Goal: Task Accomplishment & Management: Use online tool/utility

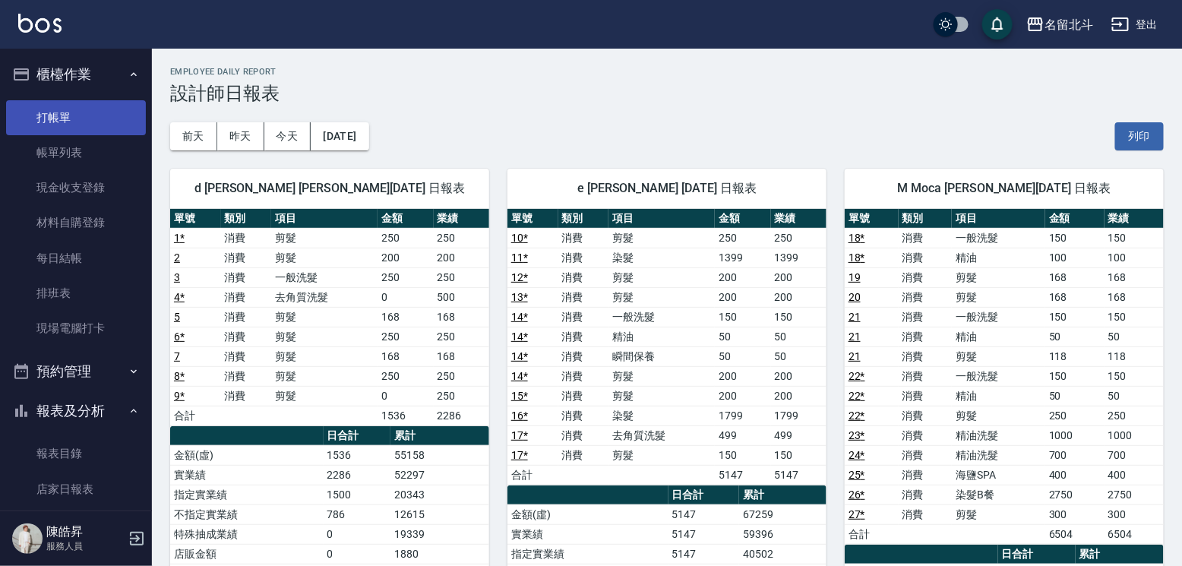
click at [60, 122] on link "打帳單" at bounding box center [76, 117] width 140 height 35
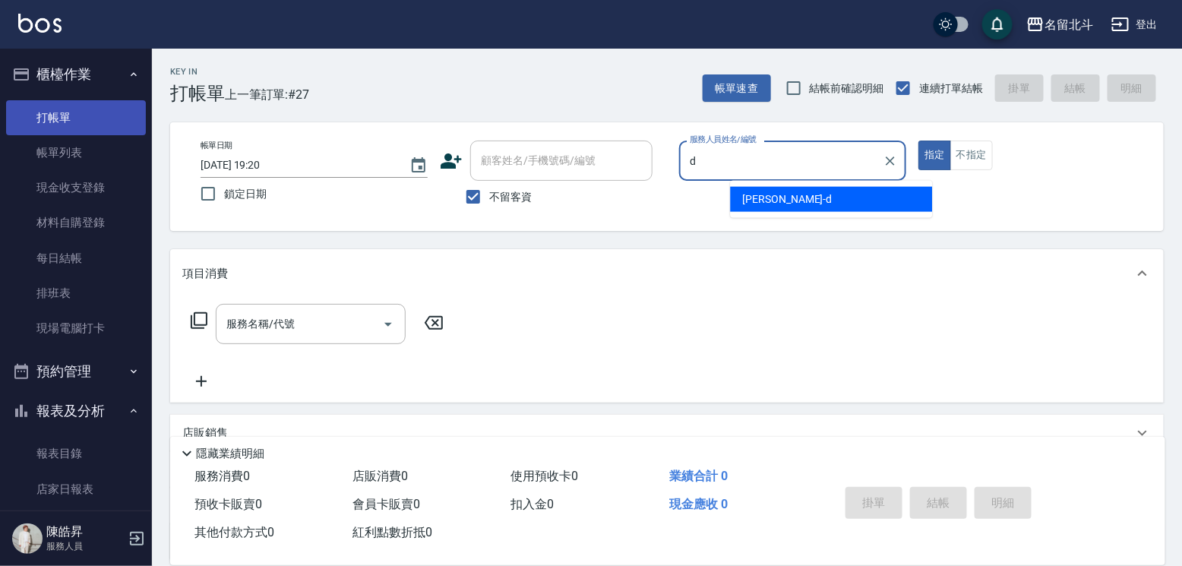
type input "[PERSON_NAME] -d"
type button "true"
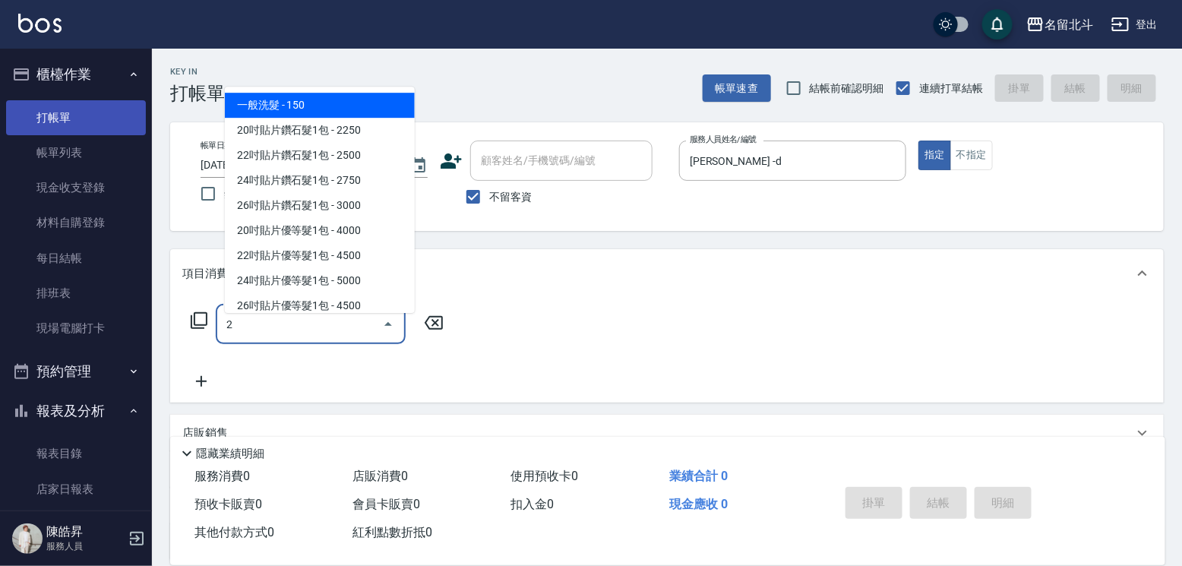
type input "一般洗髮(2)"
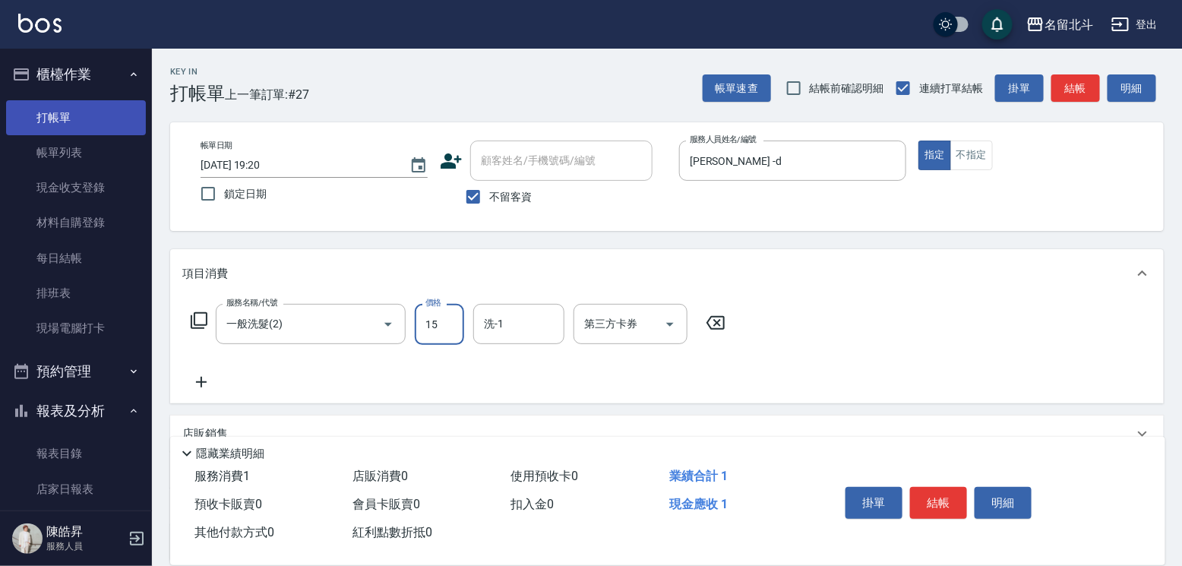
type input "150"
type input "2"
type input "[PERSON_NAME]-57"
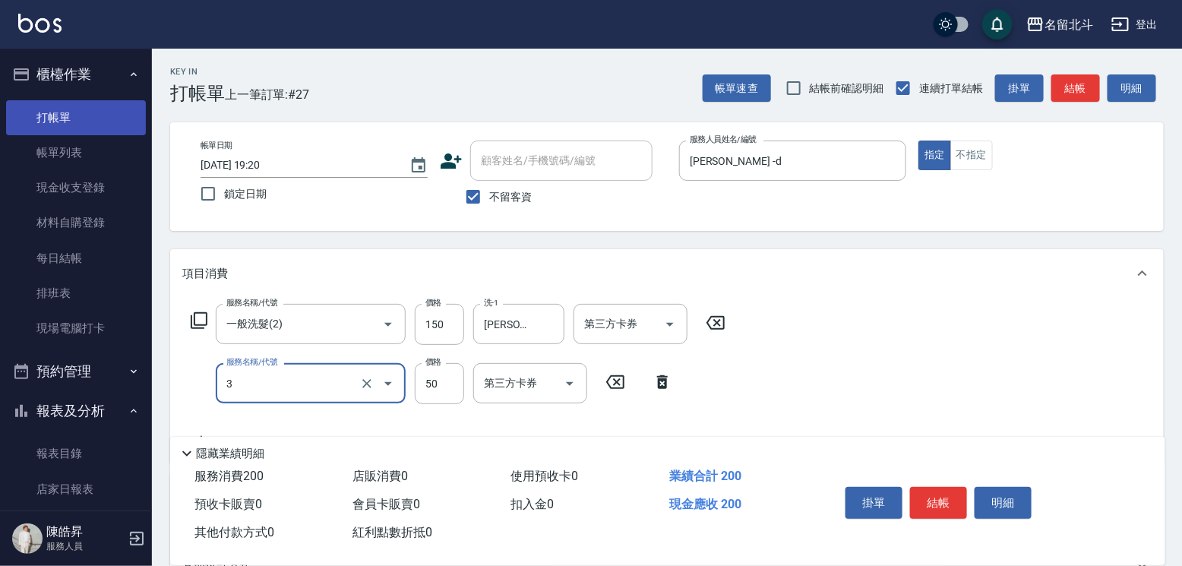
type input "精油(3)"
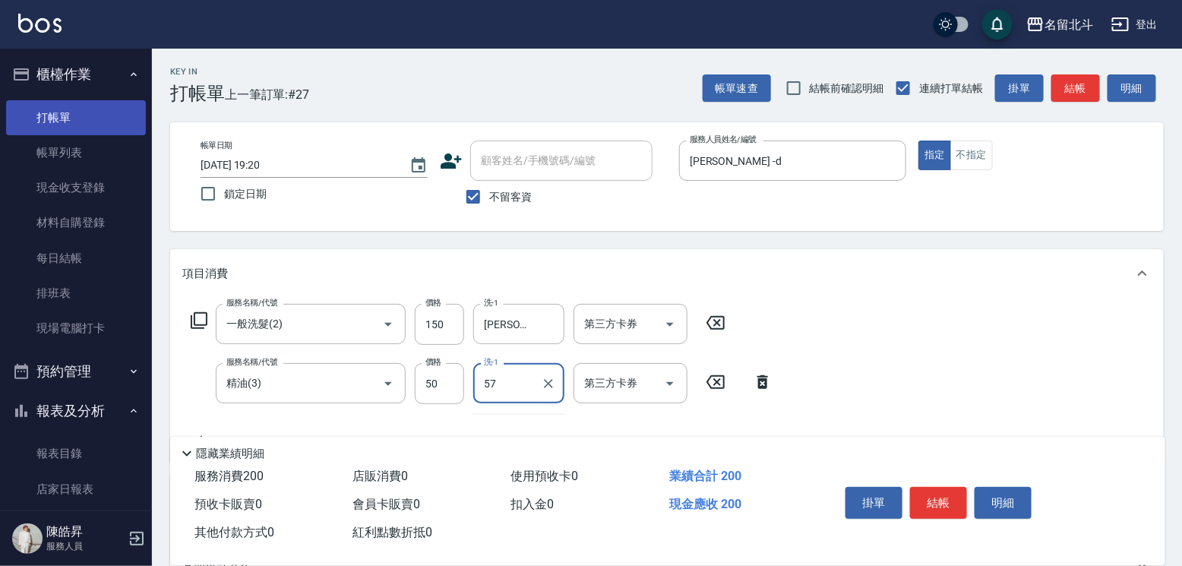
type input "[PERSON_NAME]-57"
type input "剪髮(1)"
type input "300"
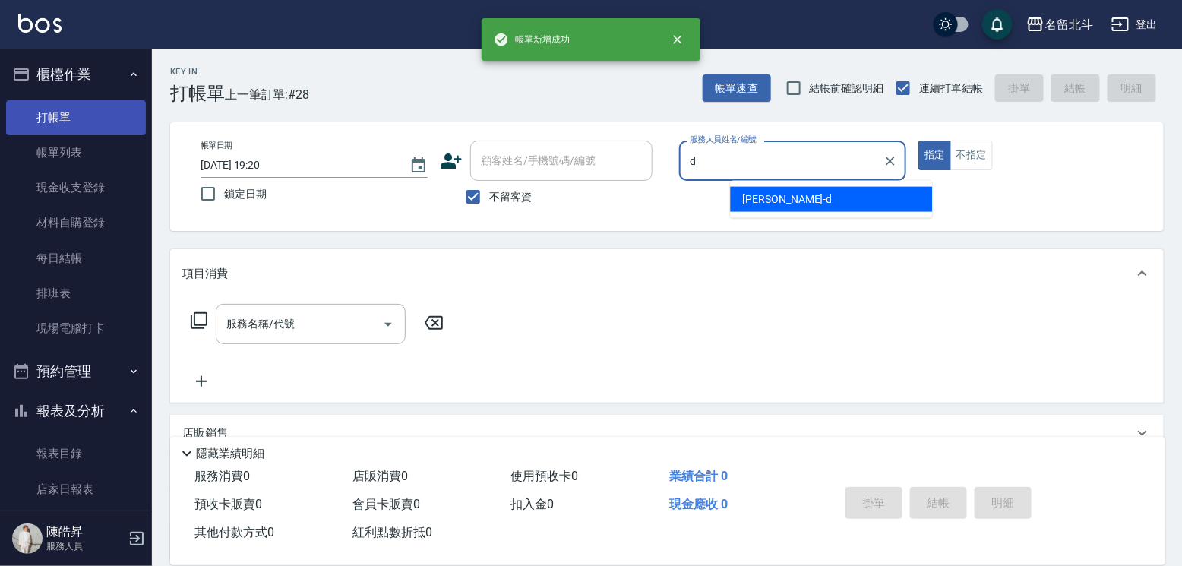
type input "[PERSON_NAME] -d"
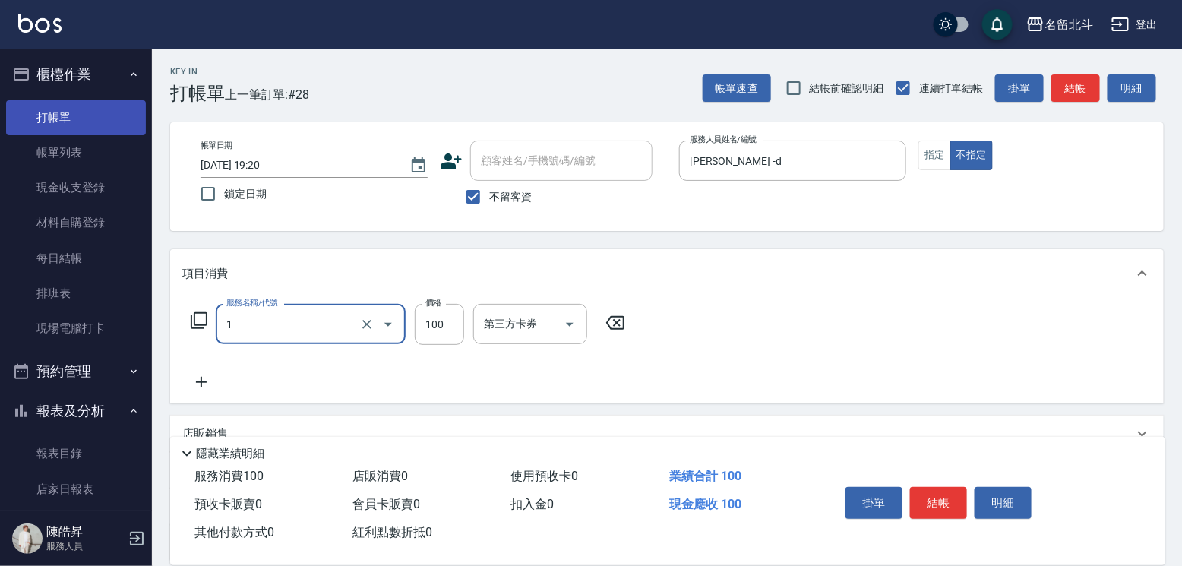
type input "剪髮(1)"
type input "168"
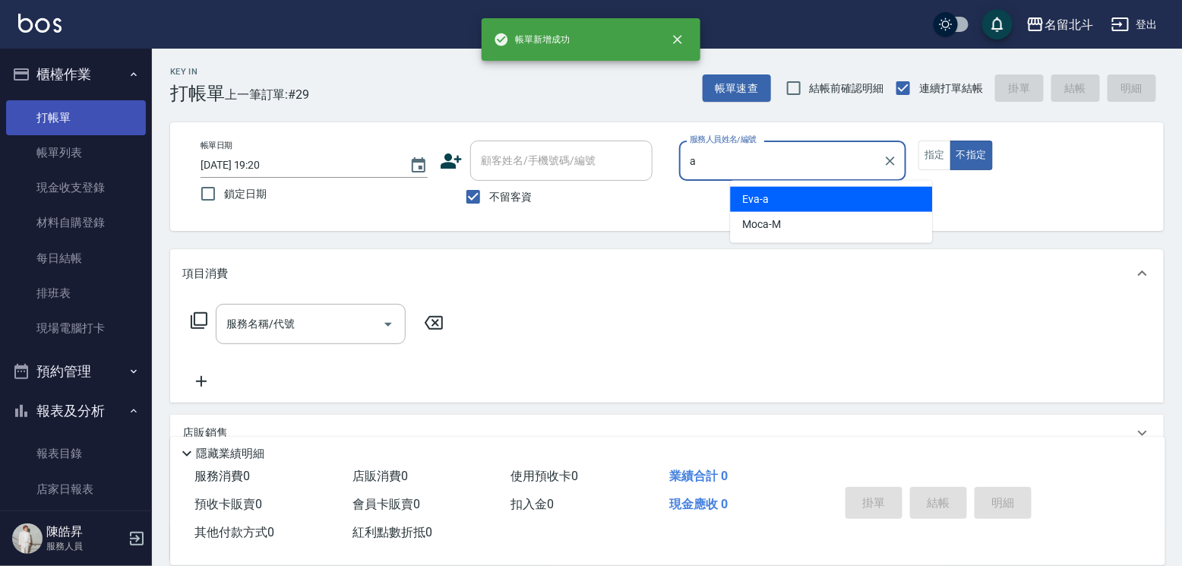
type input "[PERSON_NAME]-a"
type button "false"
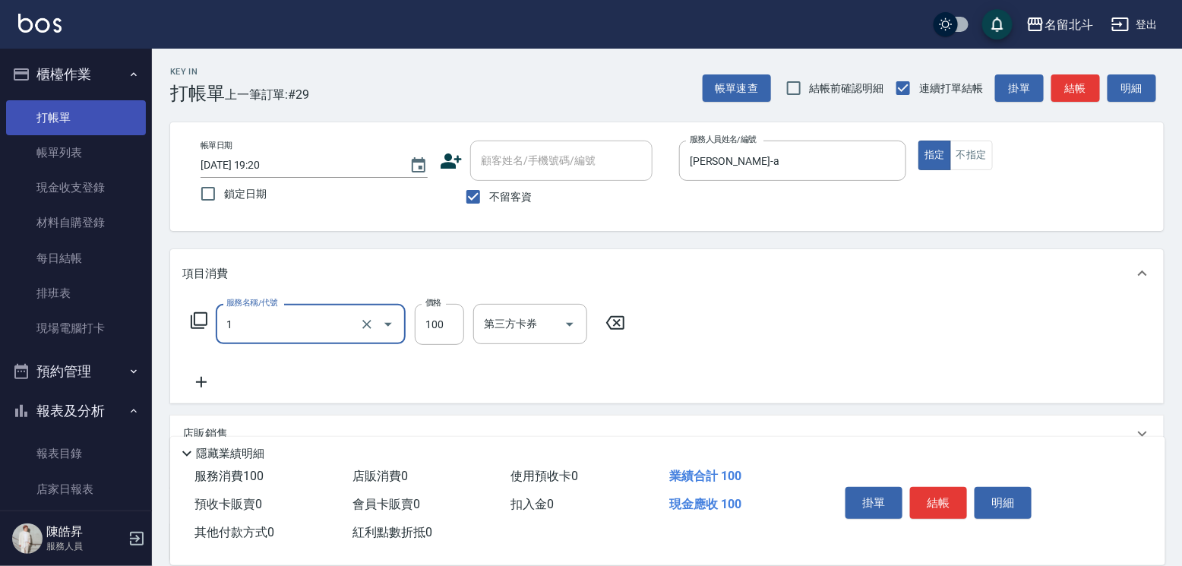
type input "剪髮(1)"
type input "300"
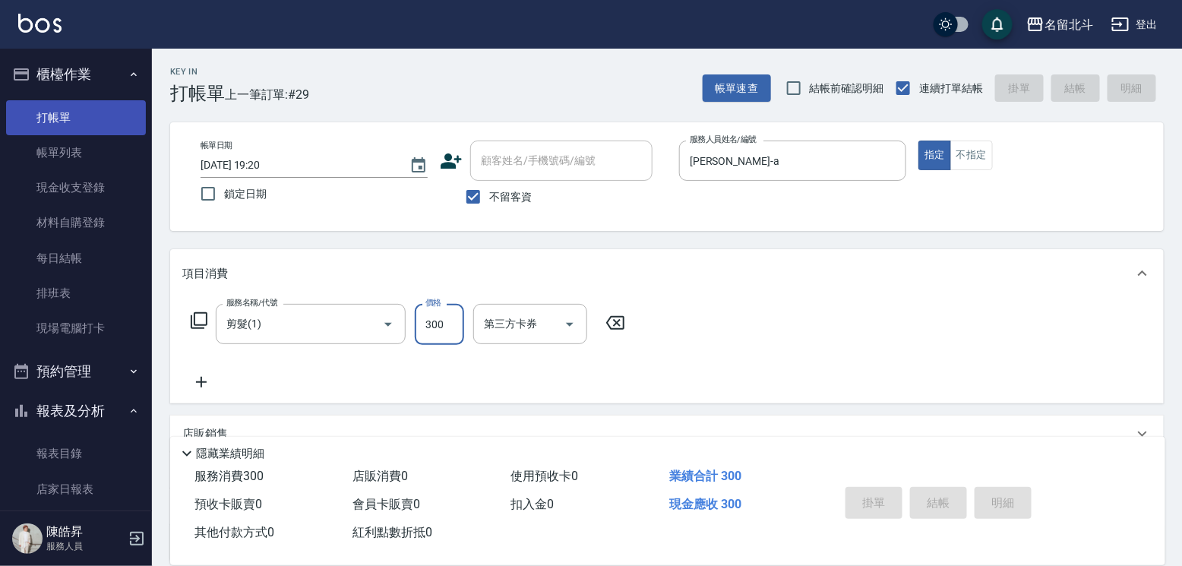
type input "[DATE] 19:21"
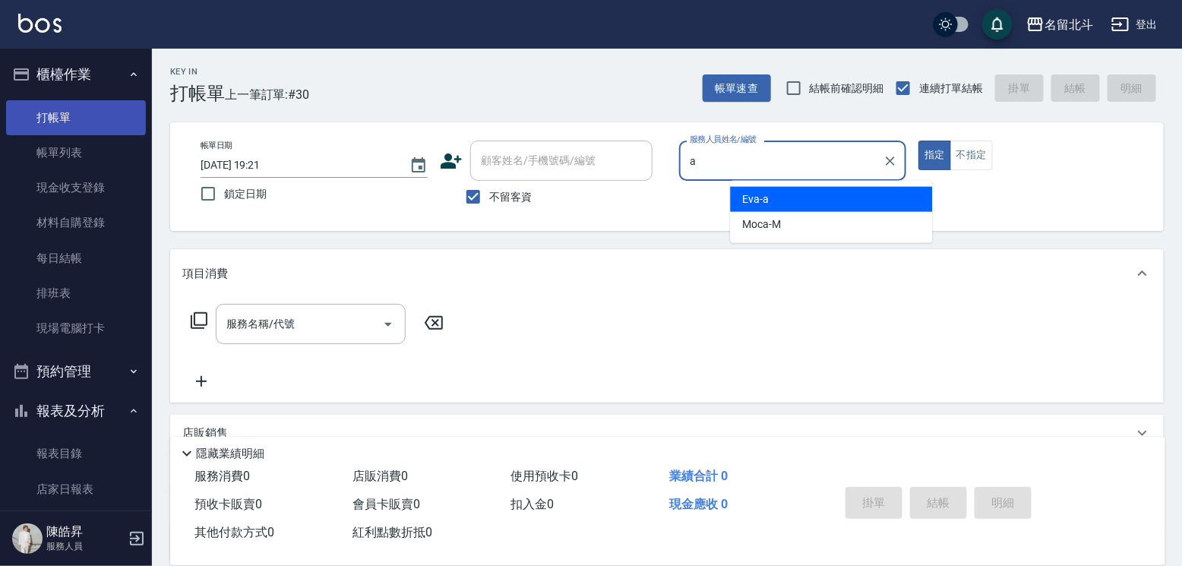
type input "[PERSON_NAME]-a"
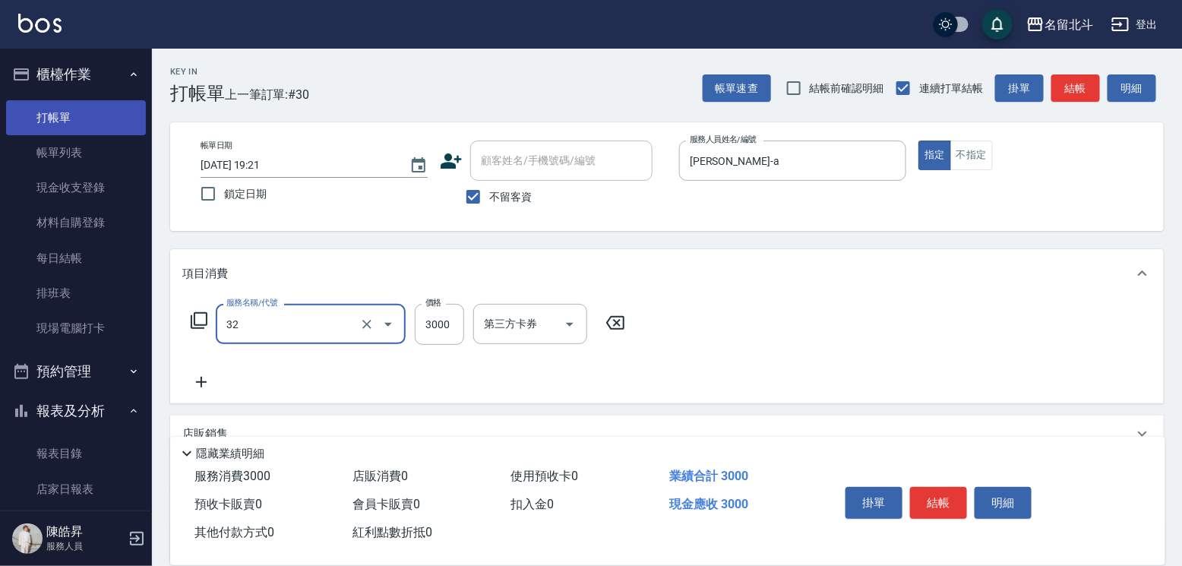
type input "染髮A餐(32)"
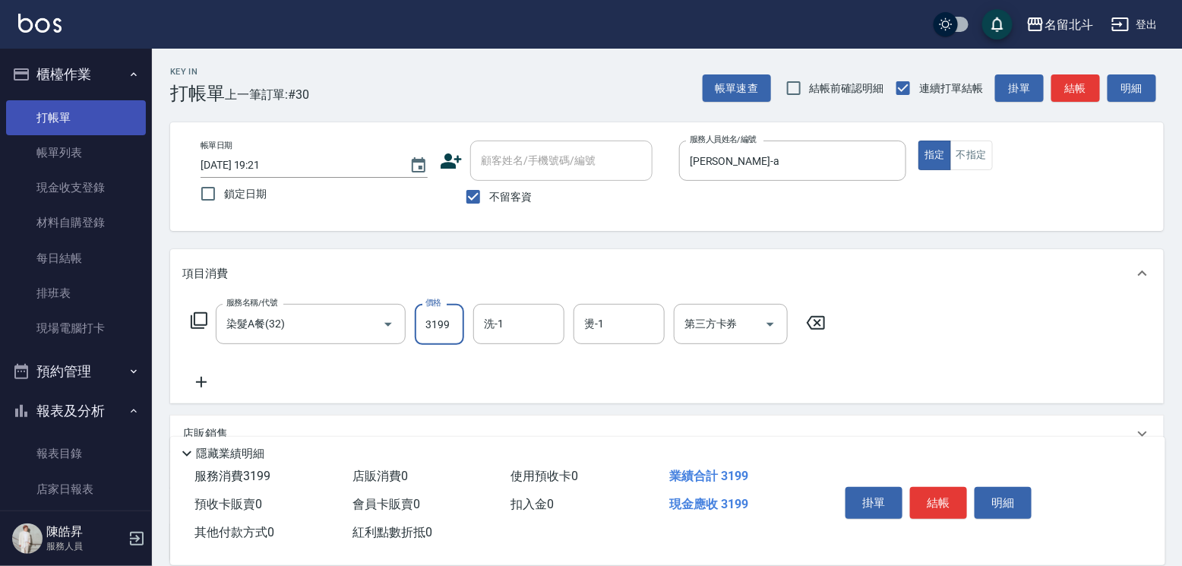
type input "3199"
type input "[PERSON_NAME]-57"
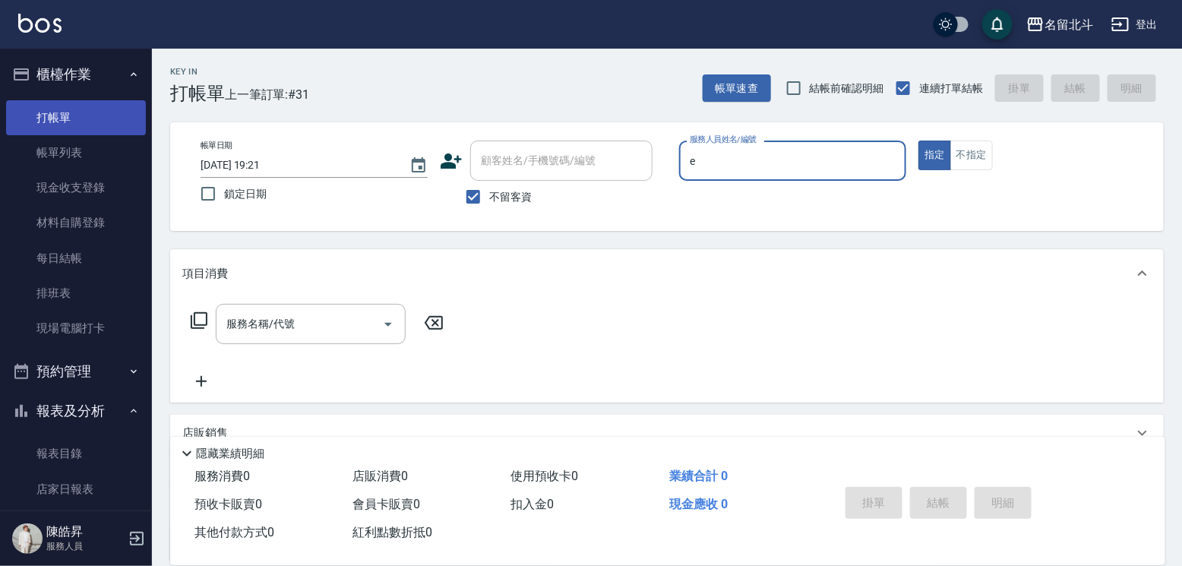
type input "[PERSON_NAME]-e"
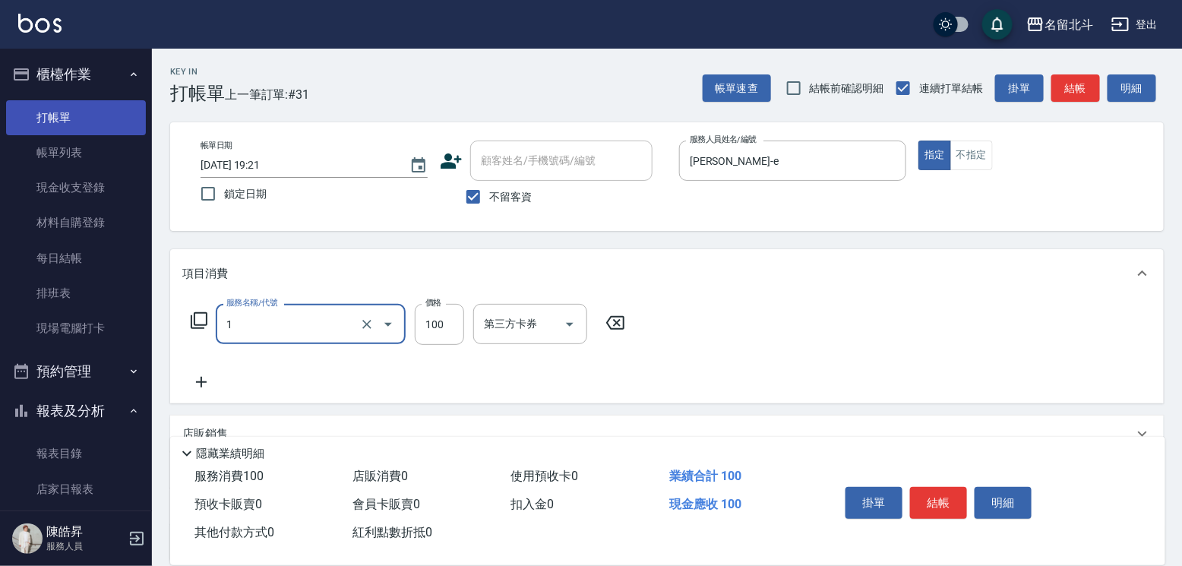
type input "剪髮(1)"
type input "168"
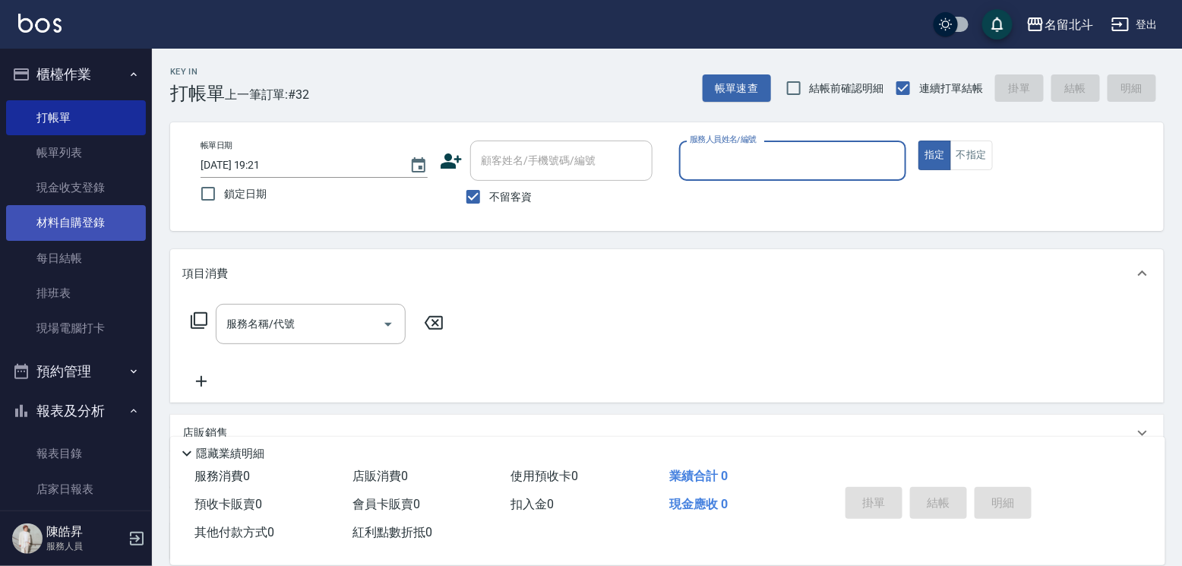
scroll to position [228, 0]
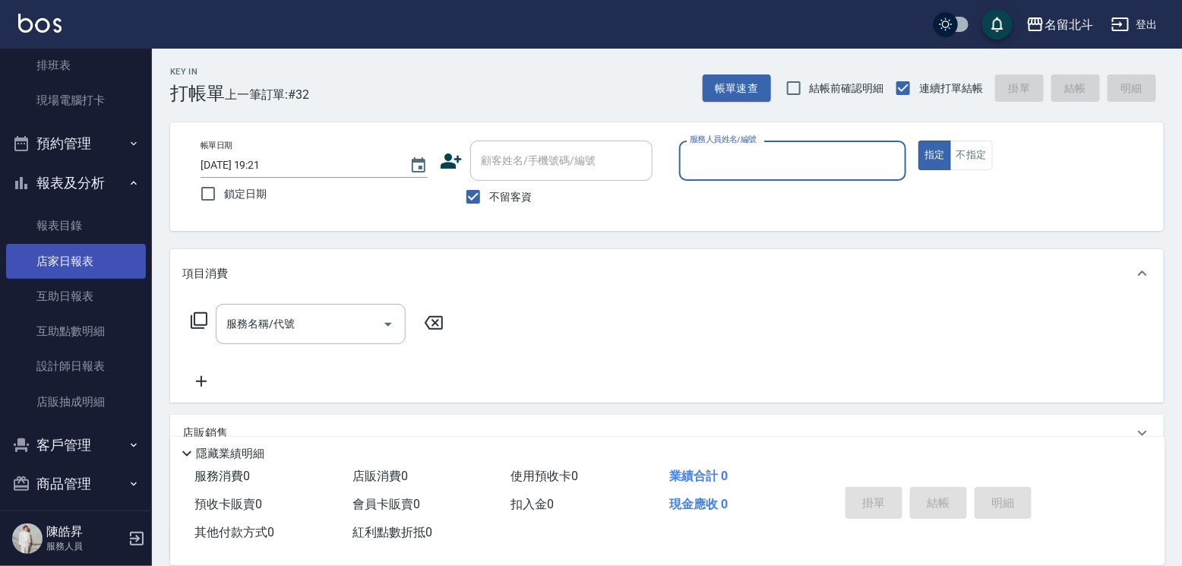
click at [76, 264] on link "店家日報表" at bounding box center [76, 261] width 140 height 35
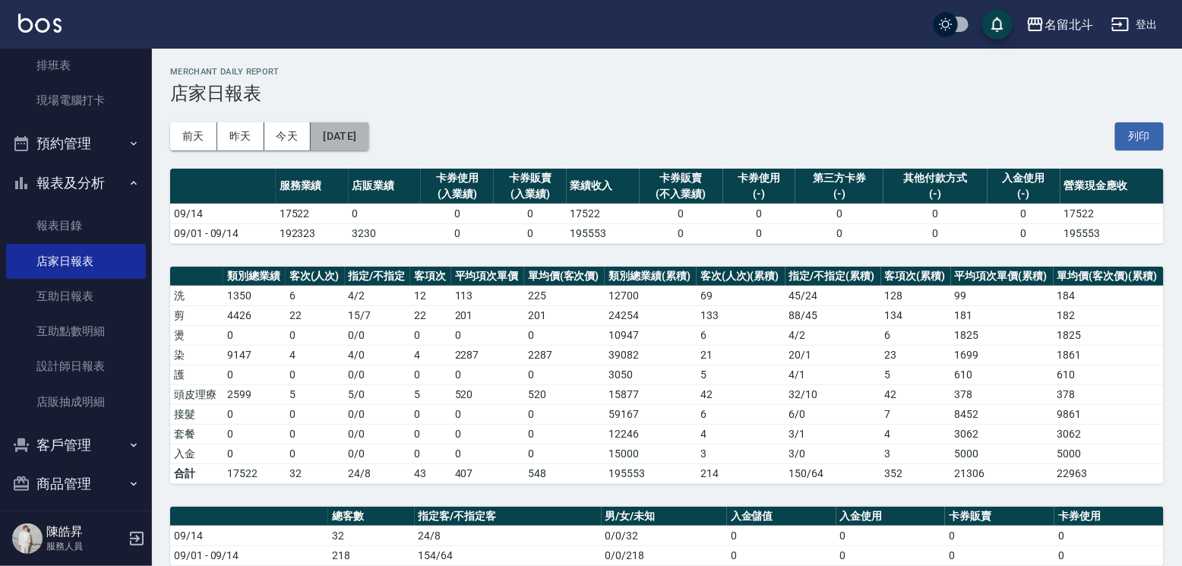
click at [364, 137] on button "[DATE]" at bounding box center [340, 136] width 58 height 28
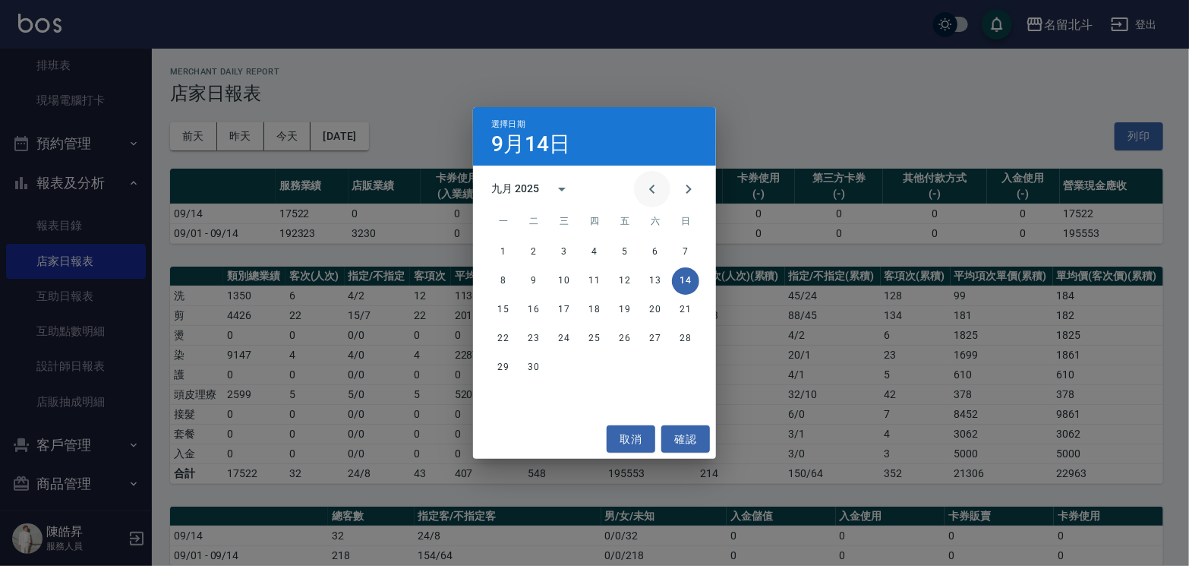
drag, startPoint x: 639, startPoint y: 186, endPoint x: 649, endPoint y: 204, distance: 21.1
click at [643, 186] on icon "Previous month" at bounding box center [652, 189] width 18 height 18
click at [600, 305] on button "14" at bounding box center [594, 309] width 27 height 27
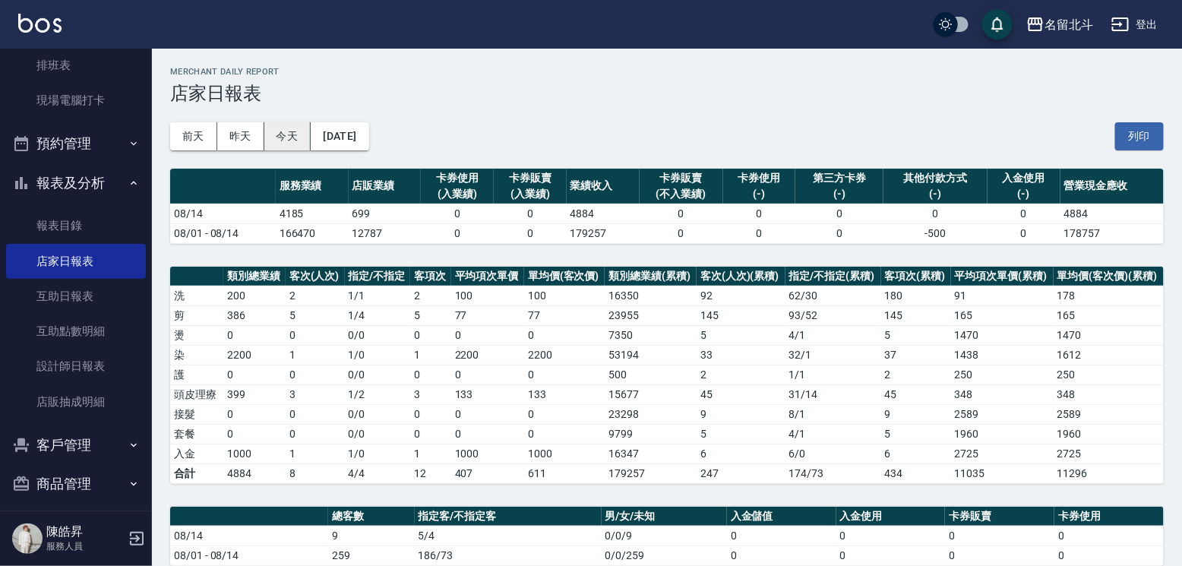
click at [296, 139] on button "今天" at bounding box center [287, 136] width 47 height 28
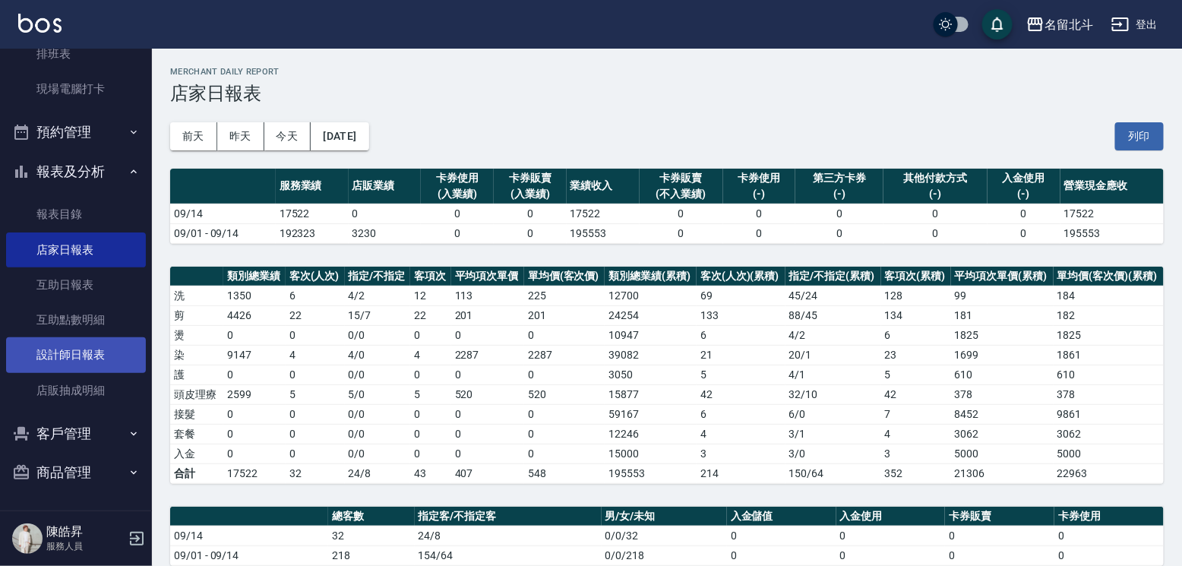
scroll to position [255, 0]
click at [91, 344] on link "設計師日報表" at bounding box center [76, 354] width 140 height 35
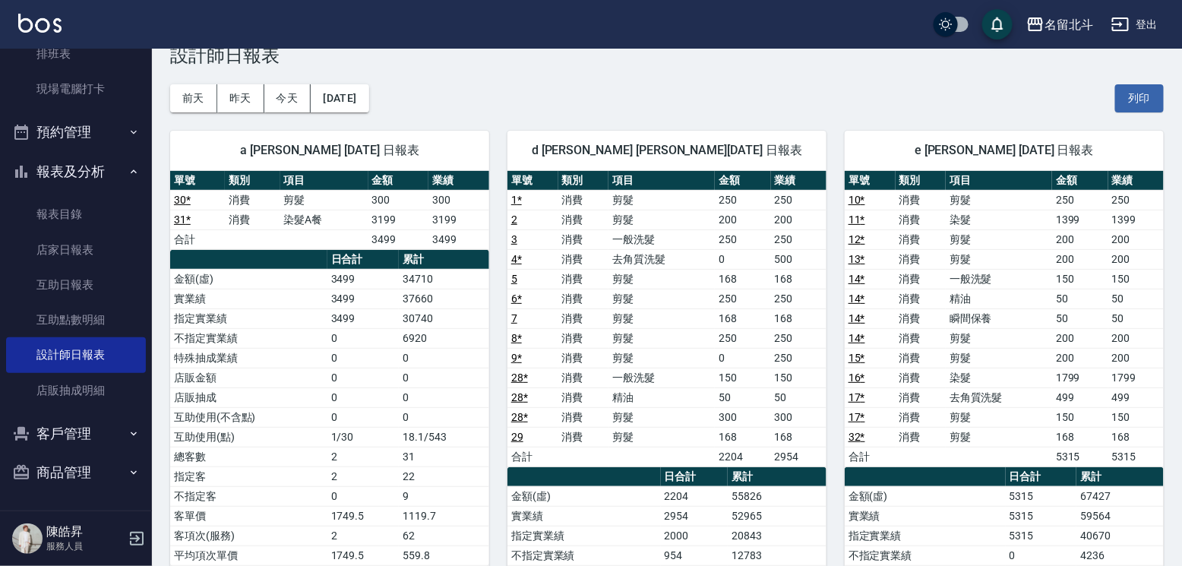
scroll to position [76, 0]
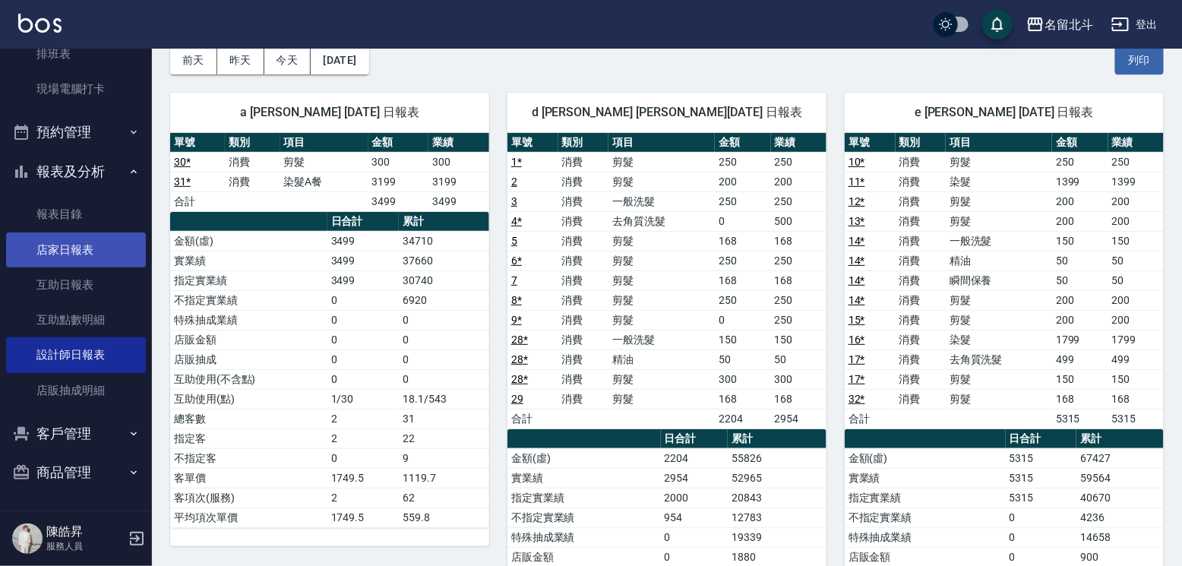
click at [52, 245] on link "店家日報表" at bounding box center [76, 249] width 140 height 35
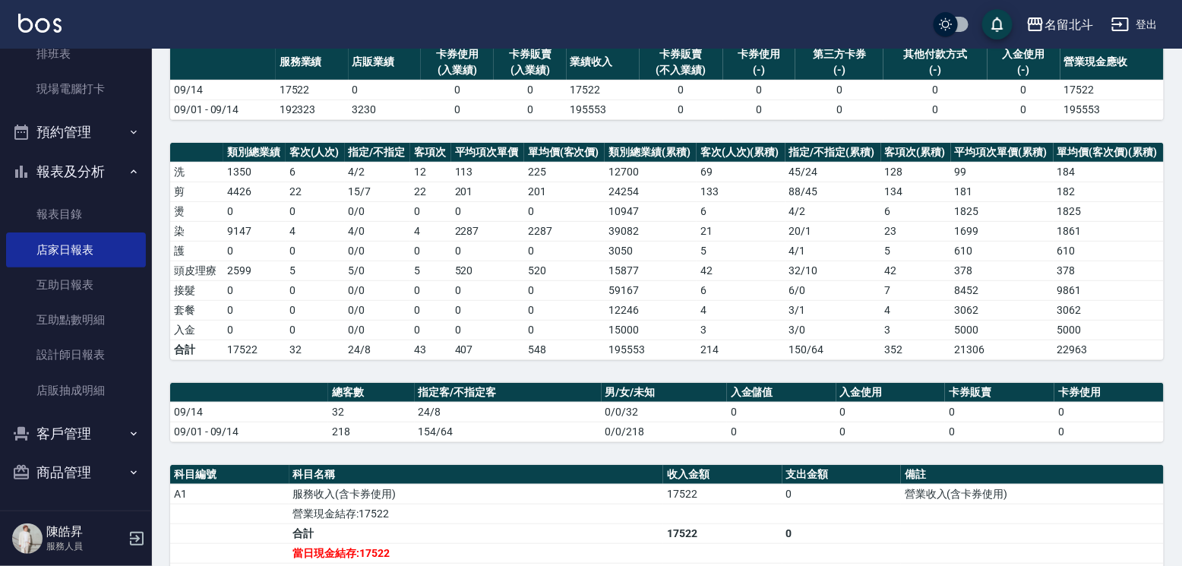
scroll to position [304, 0]
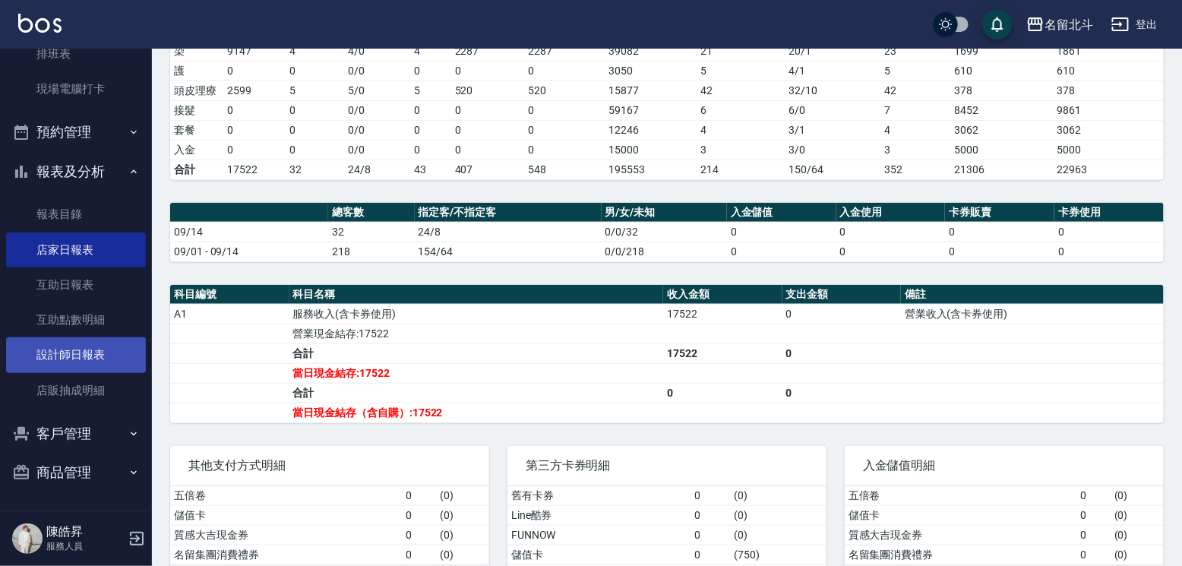
click at [69, 353] on link "設計師日報表" at bounding box center [76, 354] width 140 height 35
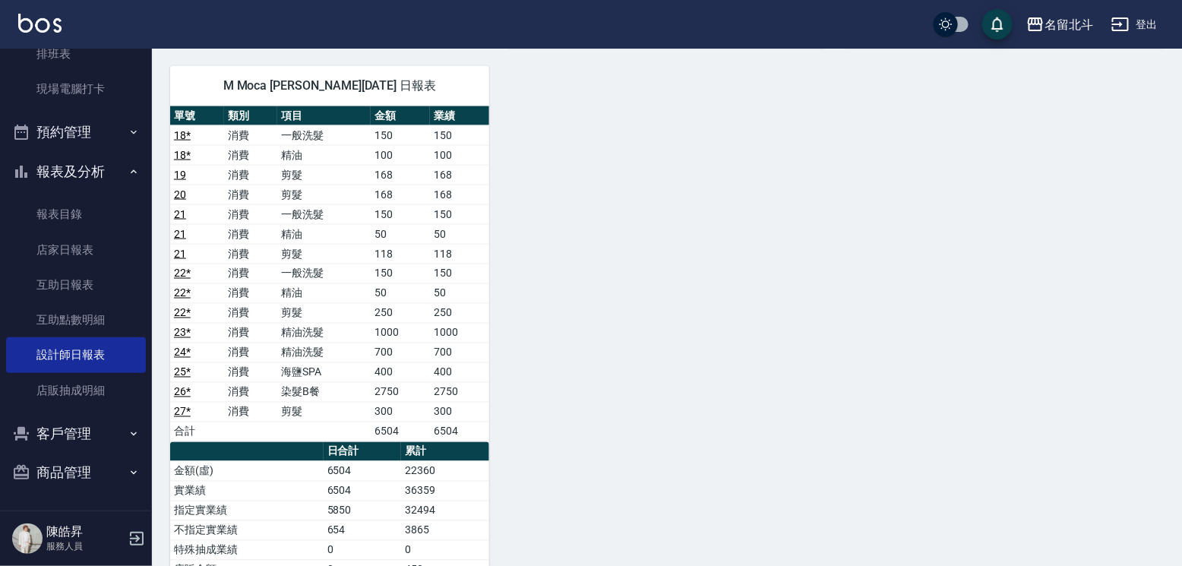
scroll to position [806, 0]
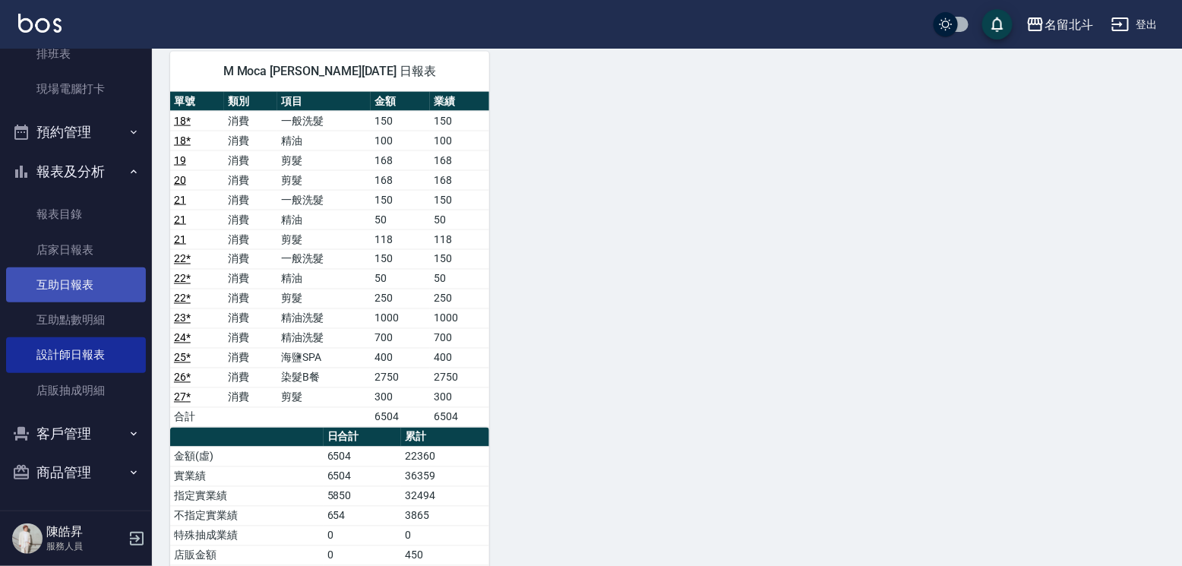
click at [90, 290] on link "互助日報表" at bounding box center [76, 284] width 140 height 35
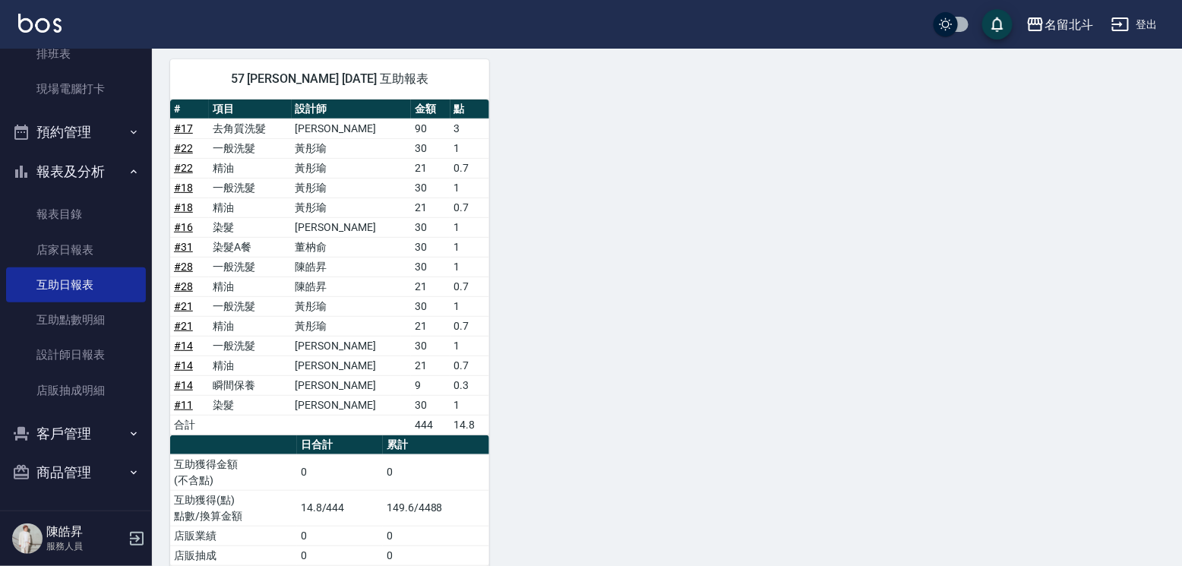
scroll to position [166, 0]
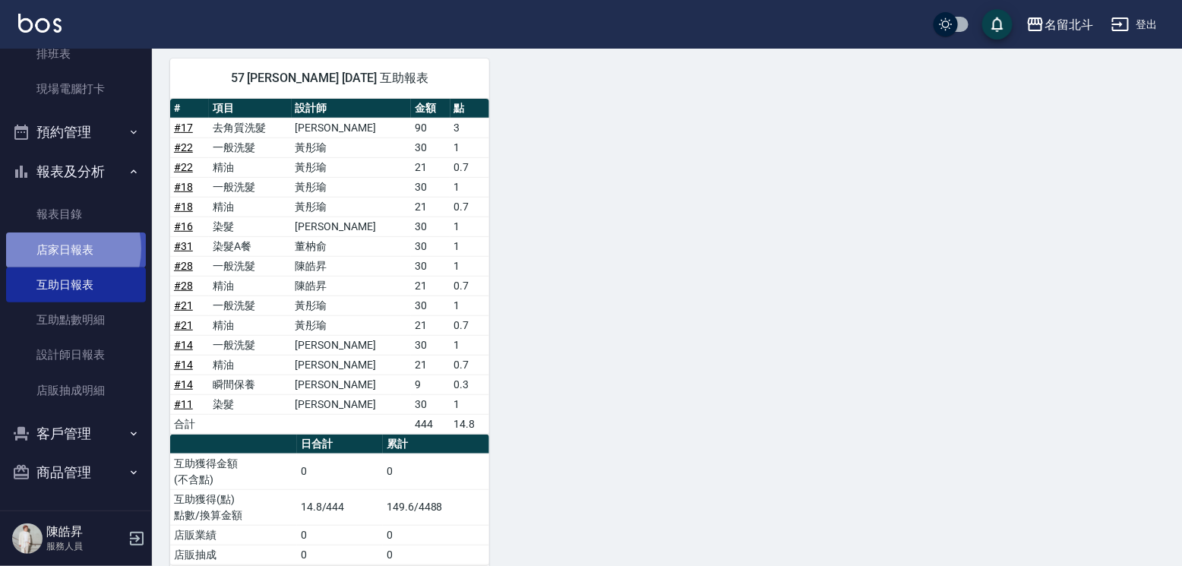
click at [55, 242] on link "店家日報表" at bounding box center [76, 249] width 140 height 35
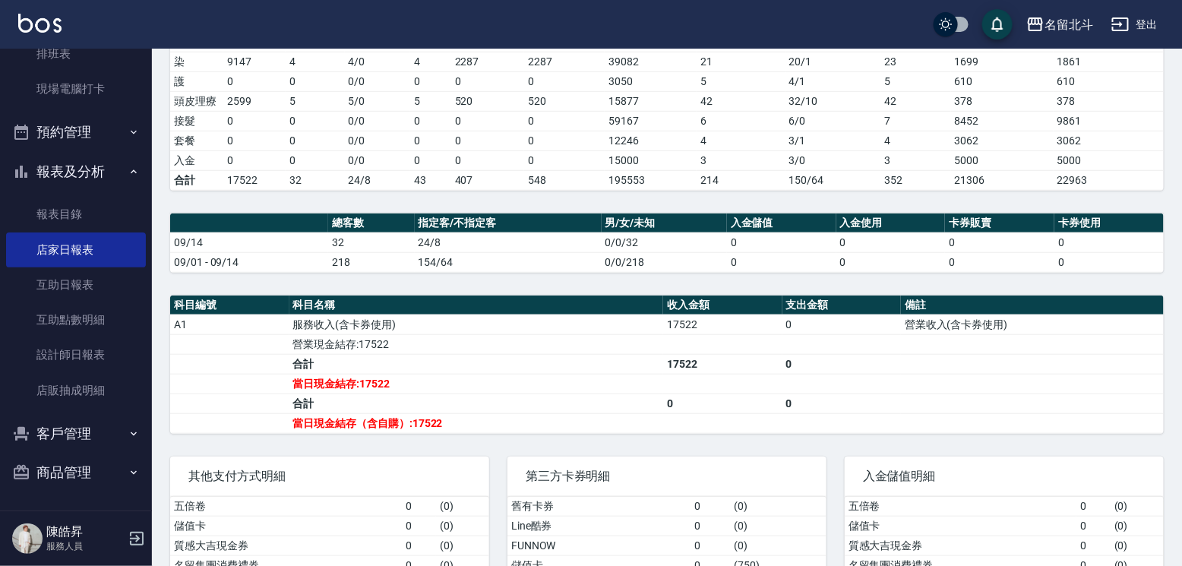
scroll to position [304, 0]
